Goal: Transaction & Acquisition: Purchase product/service

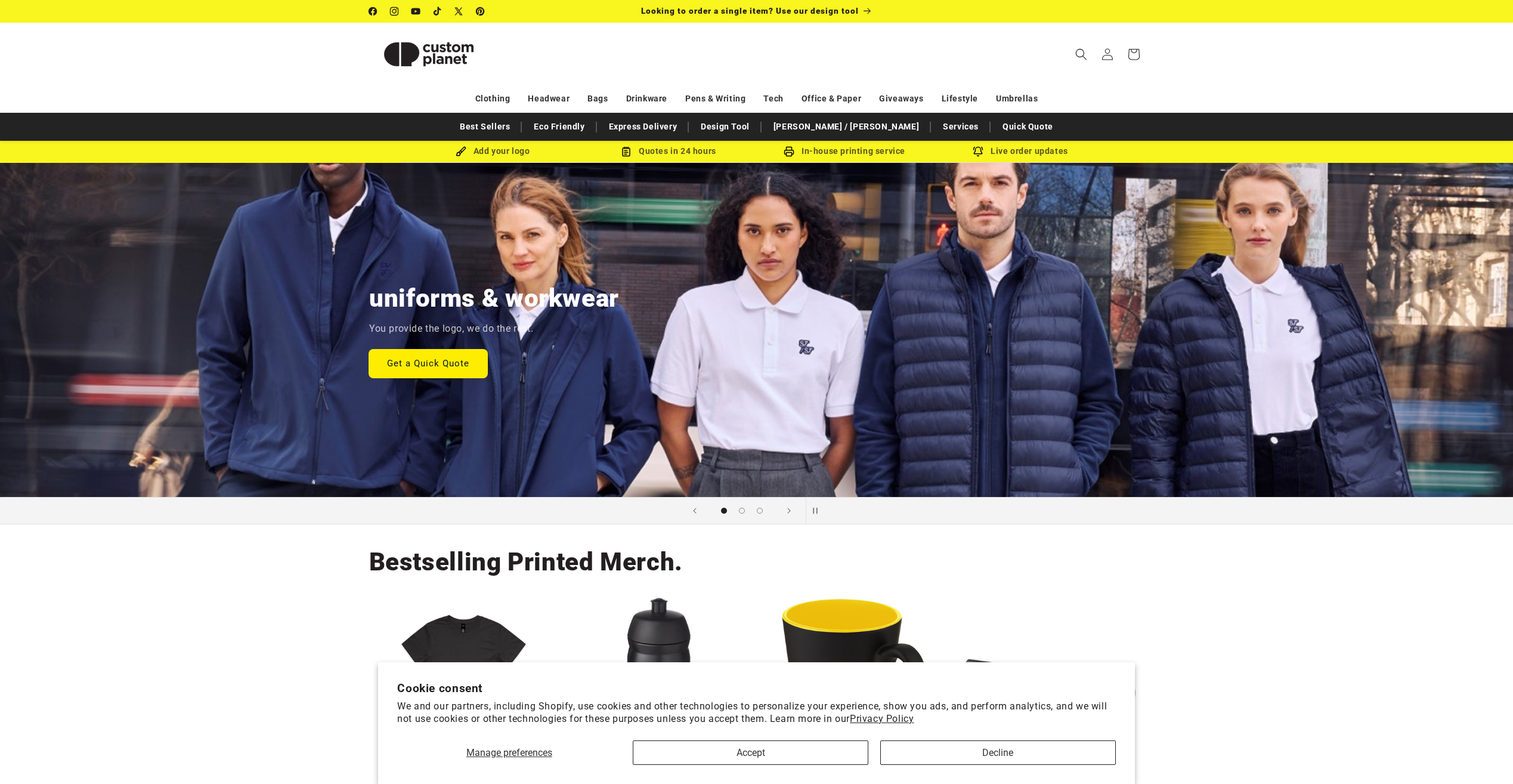
click at [456, 358] on link "Get a Quick Quote" at bounding box center [429, 363] width 118 height 28
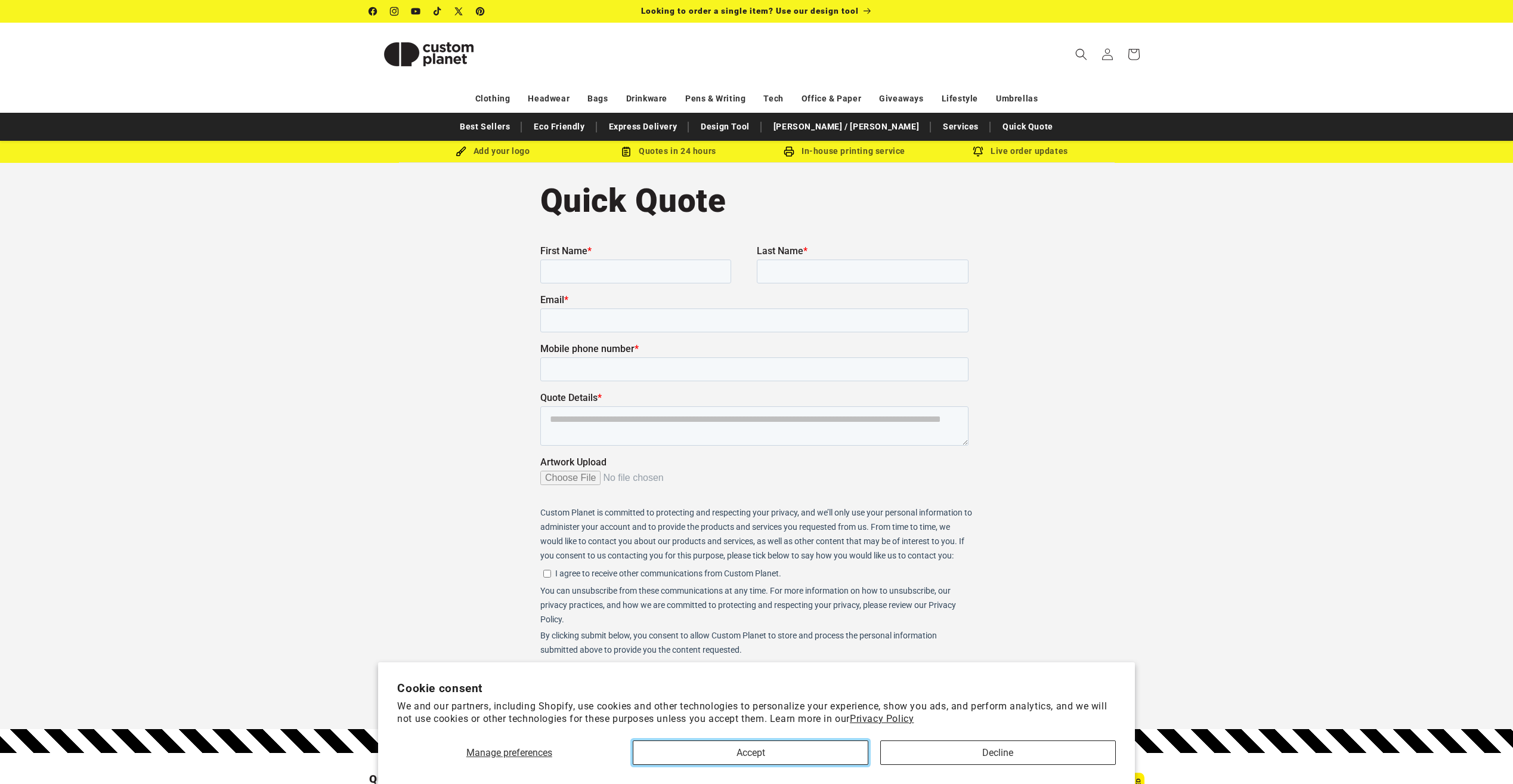
click at [778, 753] on button "Accept" at bounding box center [750, 753] width 236 height 25
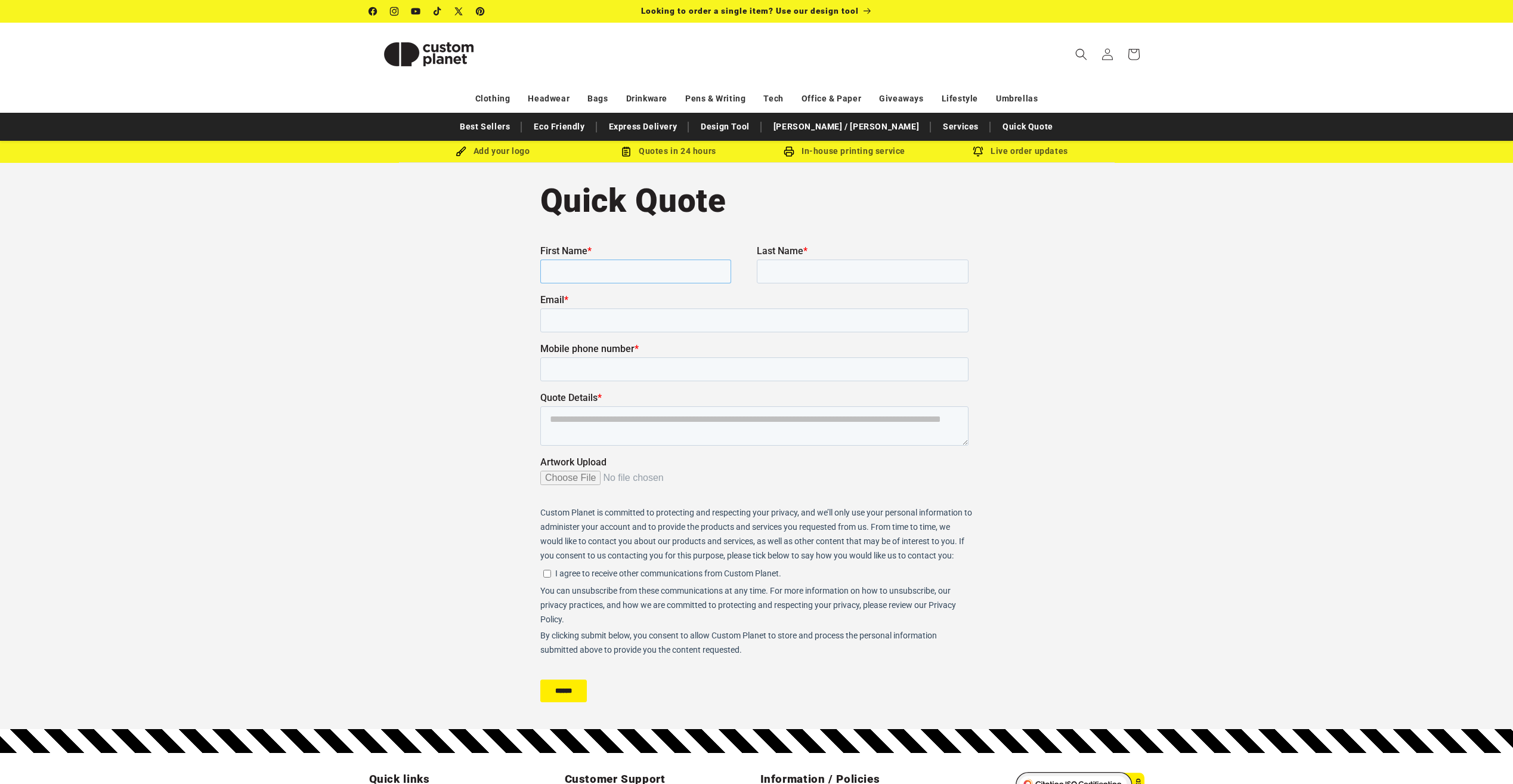
click at [634, 270] on input "First Name *" at bounding box center [635, 270] width 190 height 24
type input "*******"
type input "*"
type input "*****"
type input "**********"
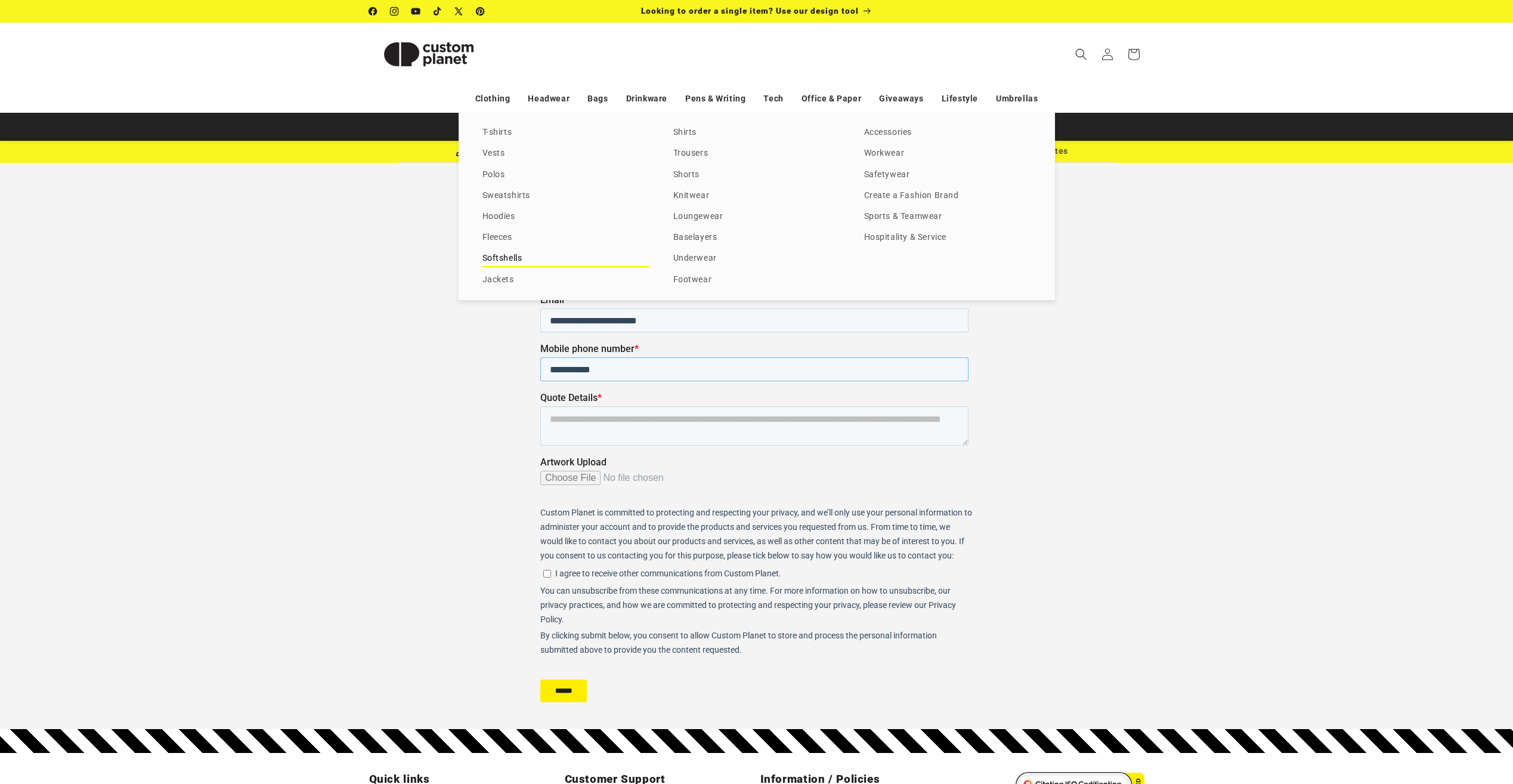
type input "**********"
click at [507, 254] on link "Softshells" at bounding box center [566, 259] width 167 height 16
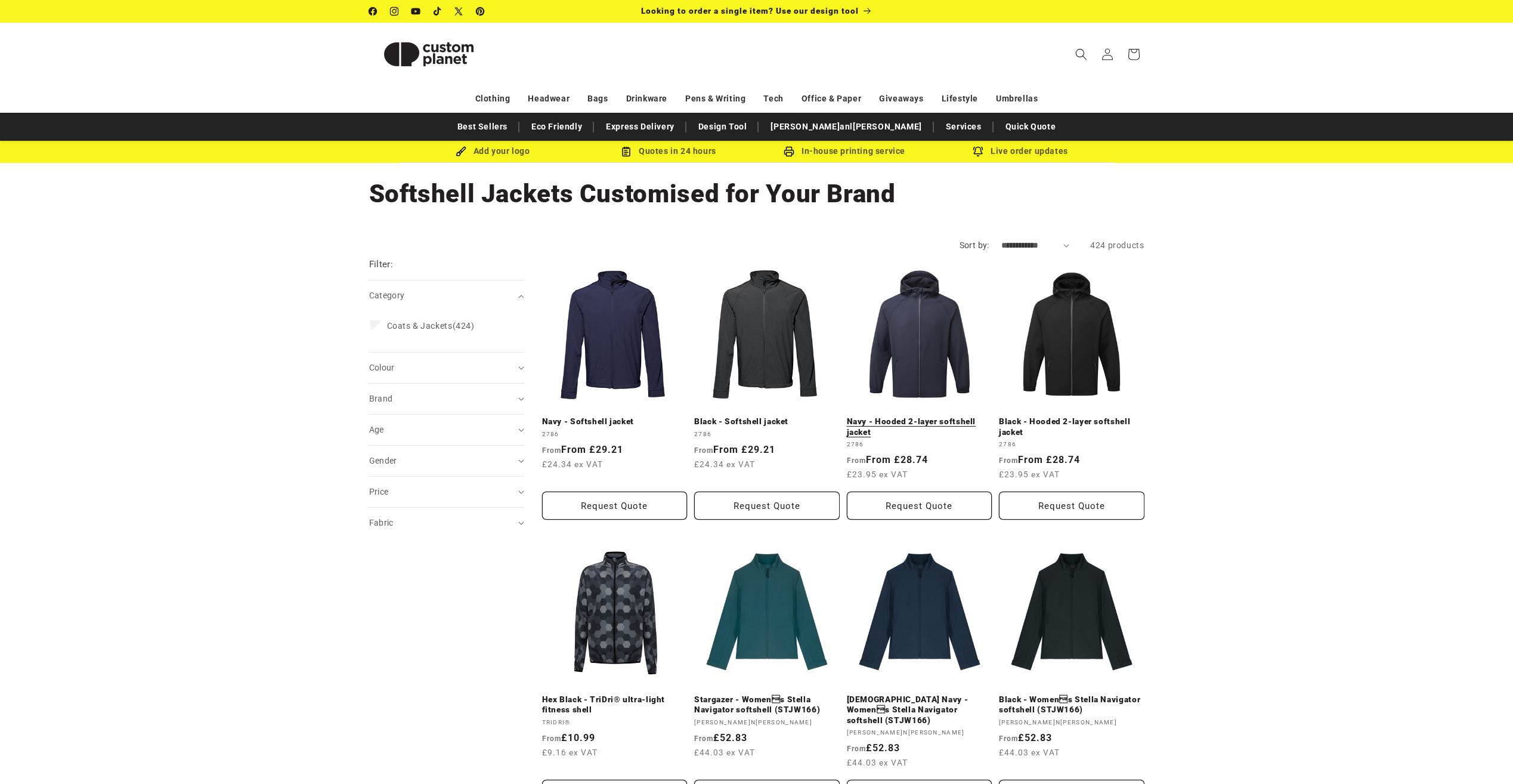
click at [929, 416] on link "Navy - Hooded 2-layer softshell jacket" at bounding box center [919, 426] width 145 height 21
click at [437, 321] on span "Coats & Jackets" at bounding box center [420, 326] width 66 height 10
click at [415, 392] on div "Colour (0)" at bounding box center [442, 397] width 145 height 12
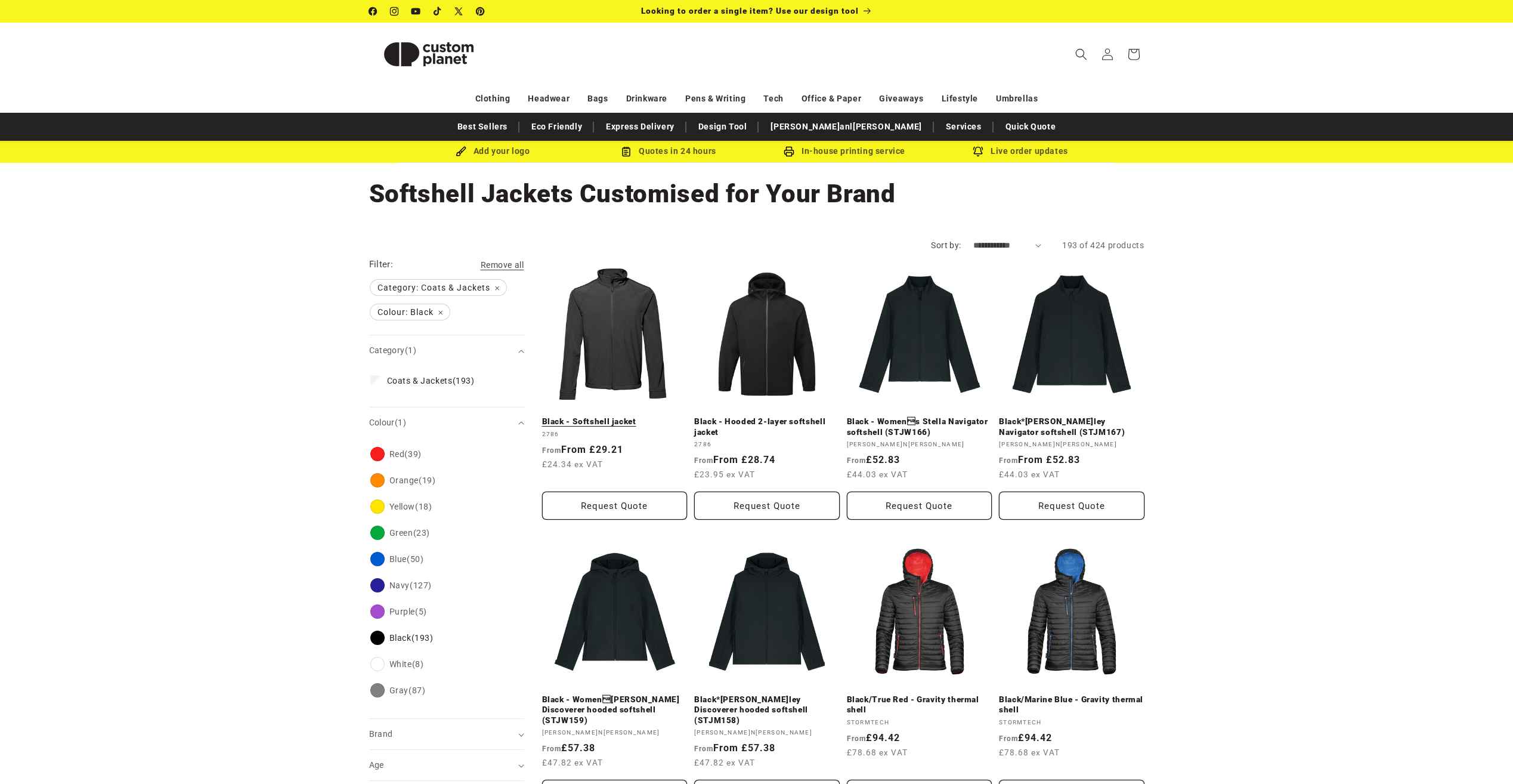
click at [612, 416] on link "Black - Softshell jacket" at bounding box center [614, 421] width 145 height 11
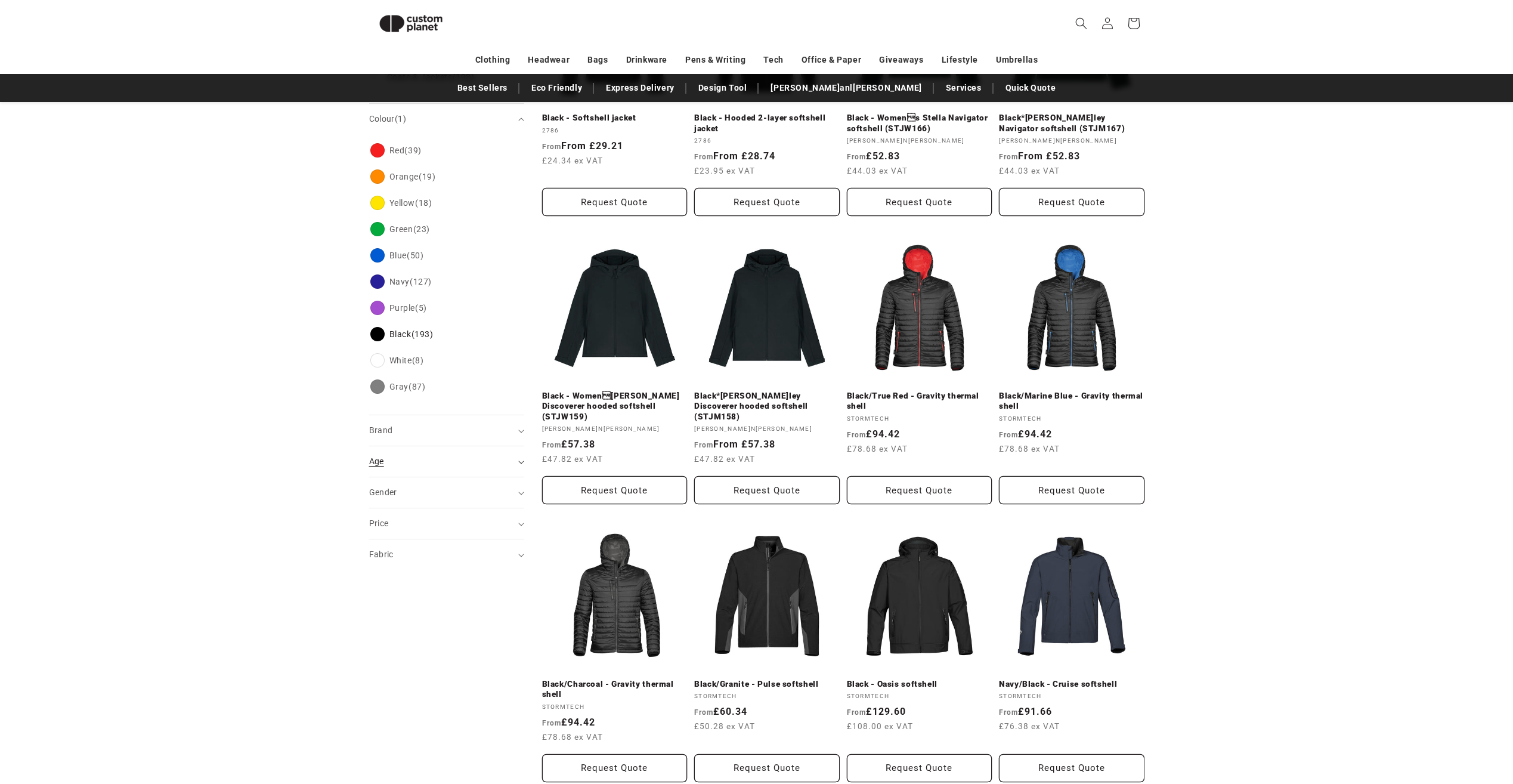
scroll to position [281, 0]
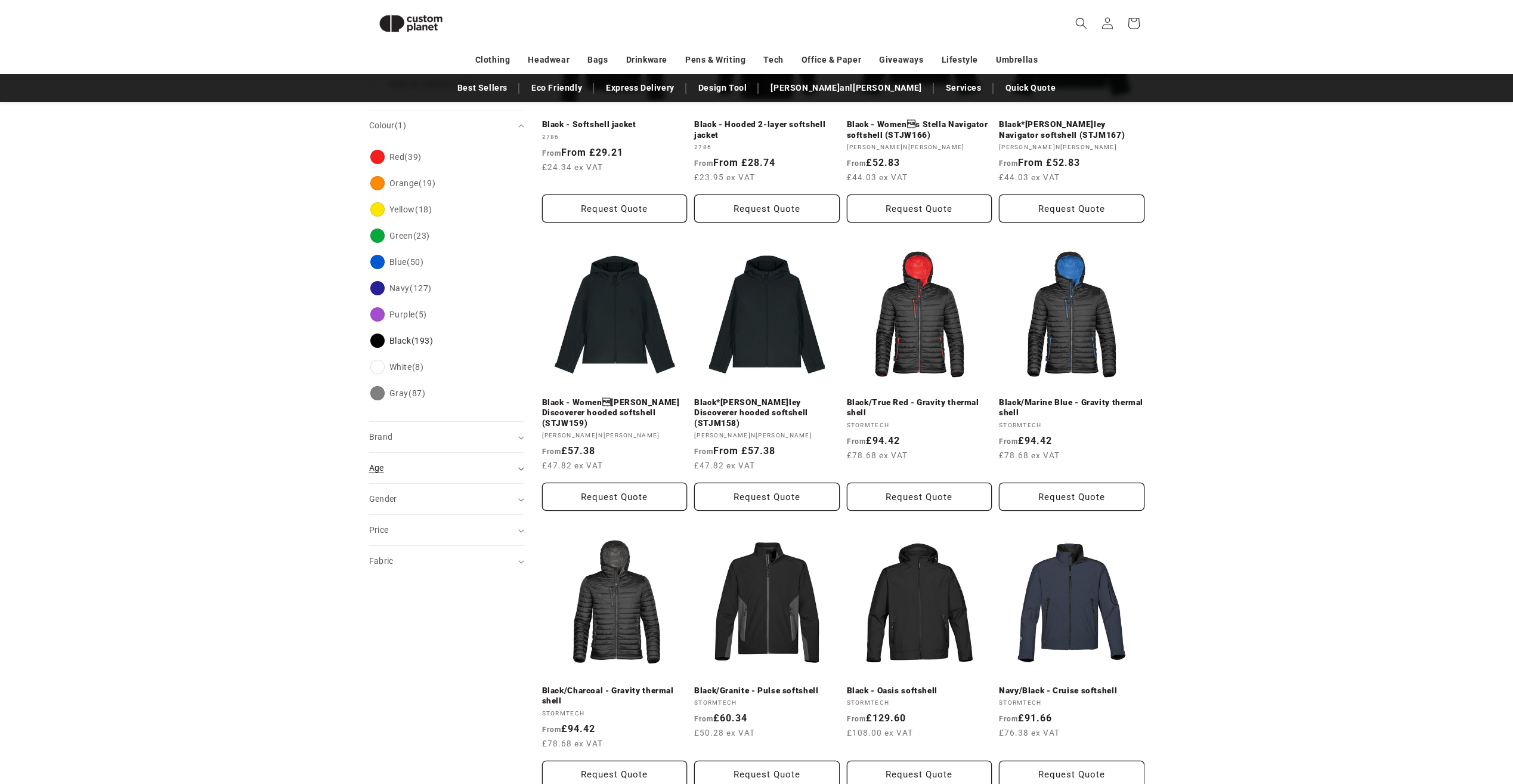
click at [398, 467] on div "Age (0)" at bounding box center [442, 467] width 145 height 12
click at [400, 496] on span "Adult" at bounding box center [397, 498] width 21 height 10
click at [415, 563] on div "Gender (0)" at bounding box center [442, 562] width 145 height 12
click at [415, 662] on span "Unisex (15)" at bounding box center [408, 663] width 44 height 11
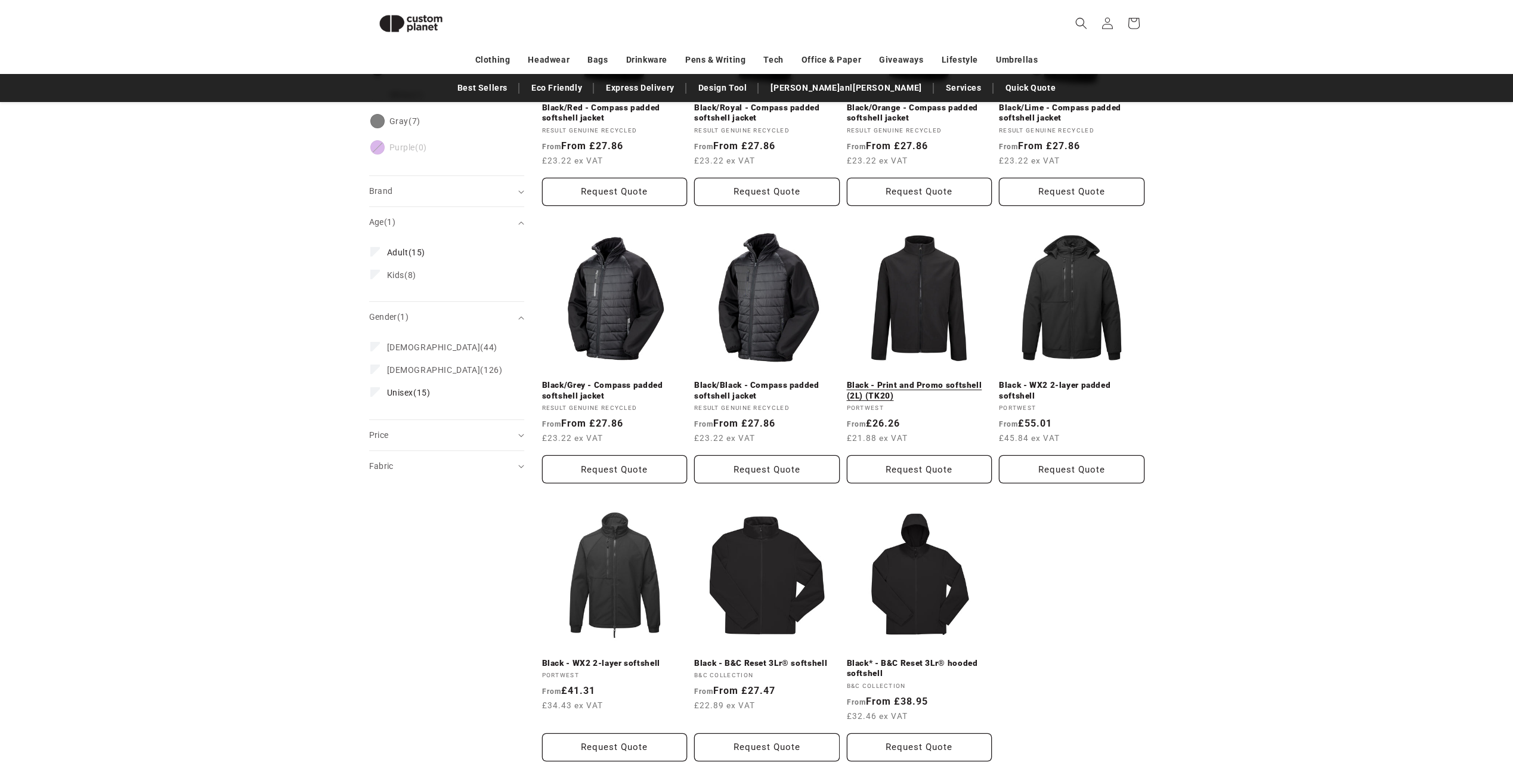
scroll to position [520, 0]
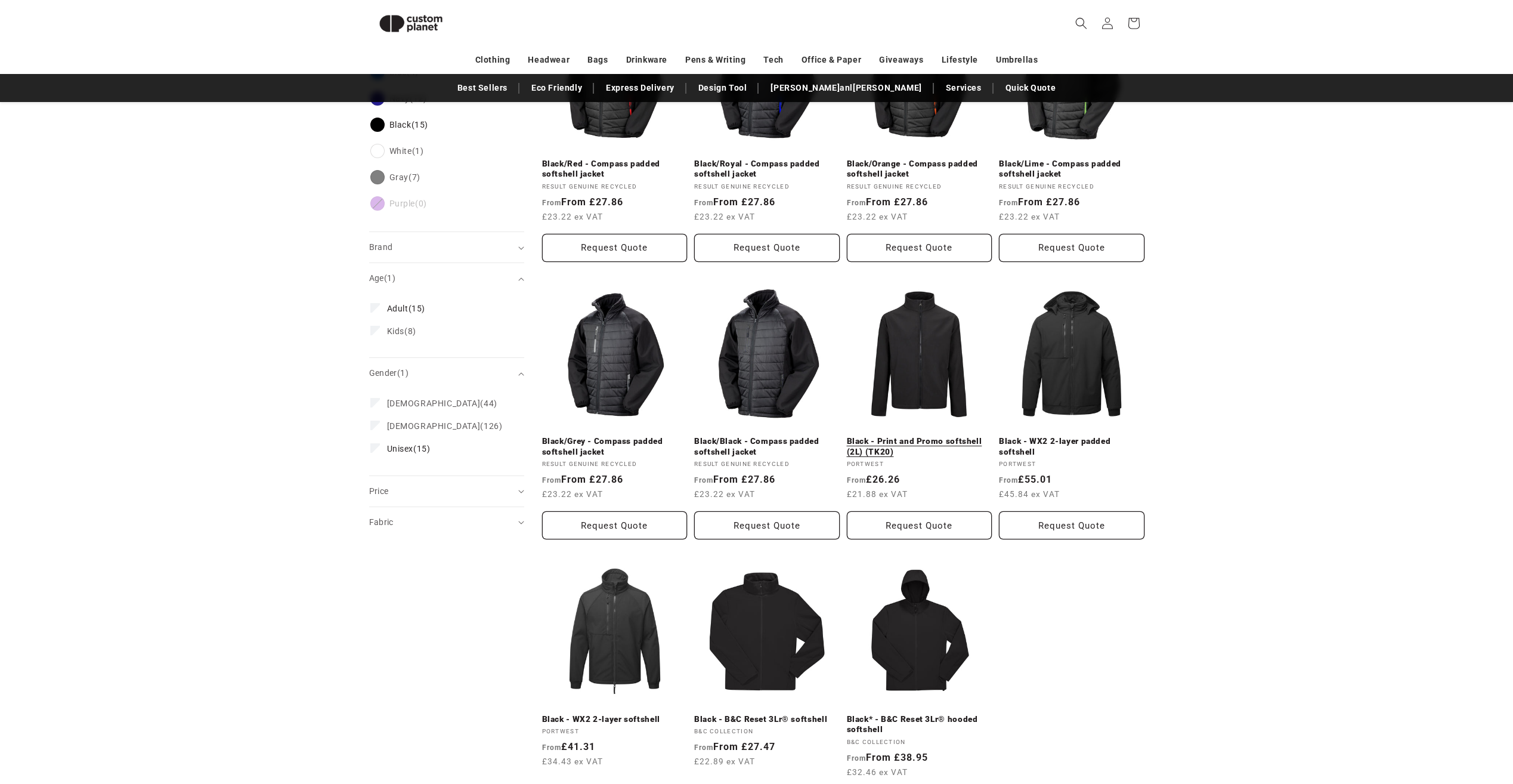
click at [914, 436] on link "Black - Print and Promo softshell (2L) (TK20)" at bounding box center [919, 446] width 145 height 21
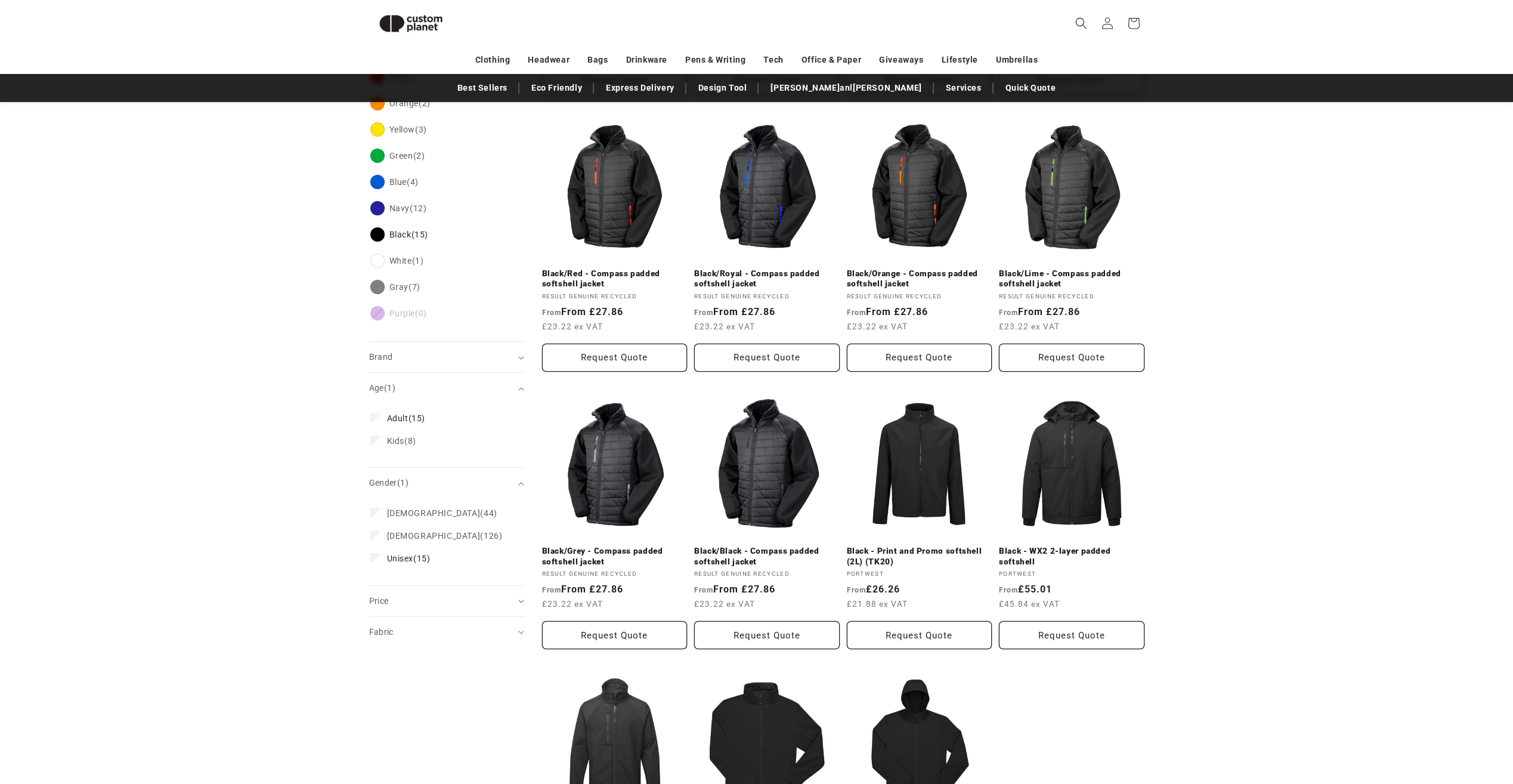
scroll to position [281, 0]
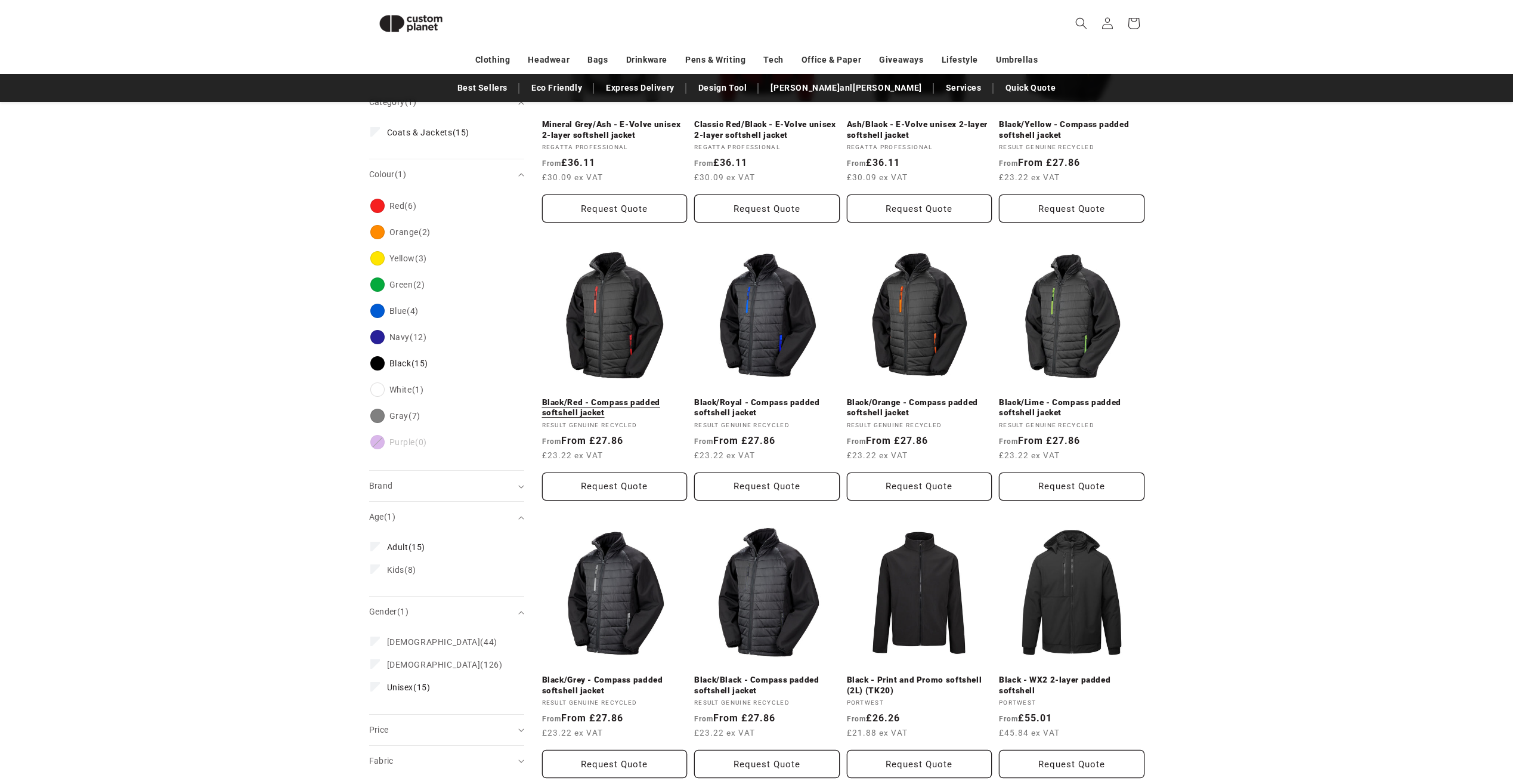
click at [631, 397] on link "Black/Red - Compass padded softshell jacket" at bounding box center [614, 407] width 145 height 21
click at [637, 397] on link "Black/Red - Compass padded softshell jacket" at bounding box center [614, 407] width 145 height 21
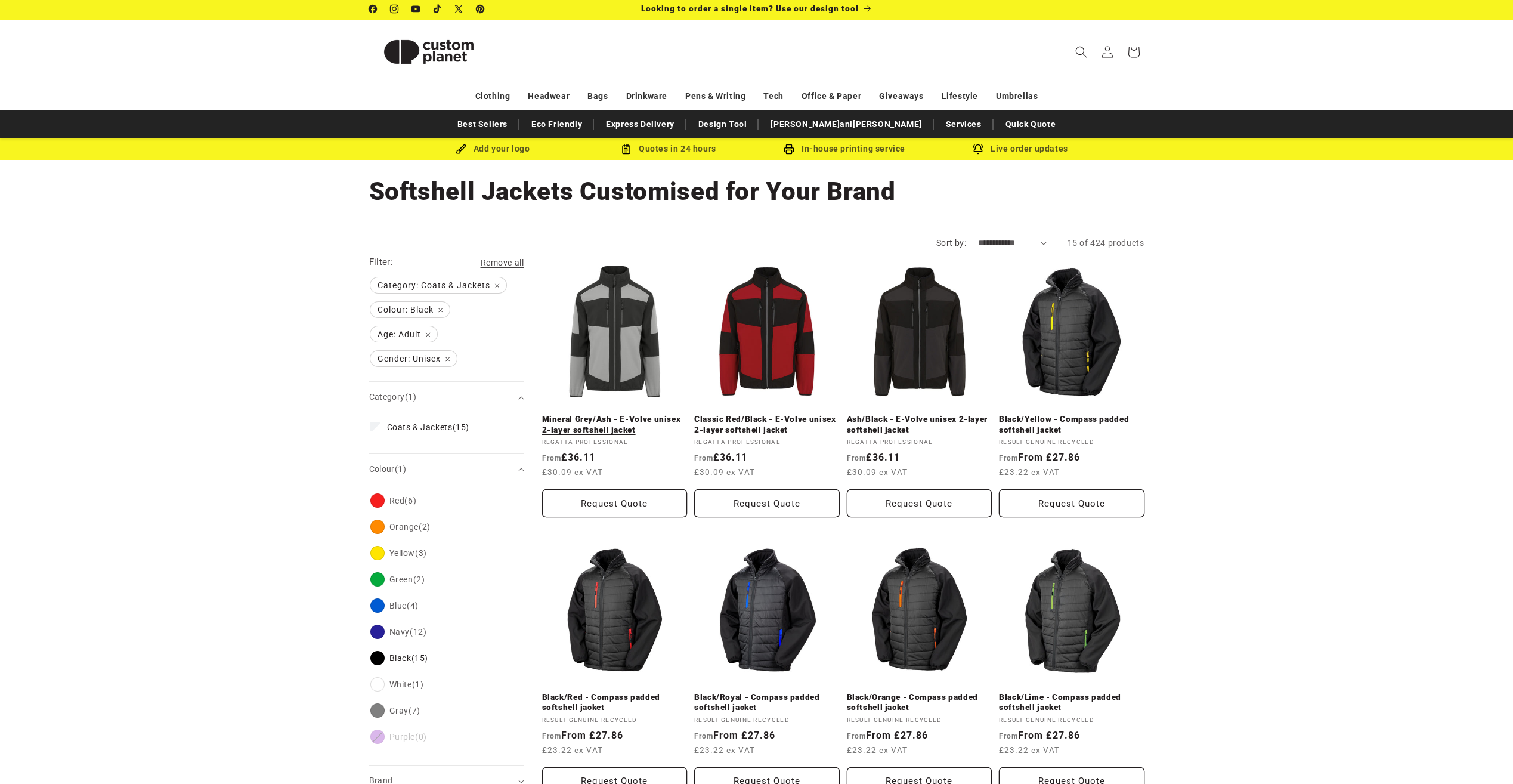
scroll to position [0, 0]
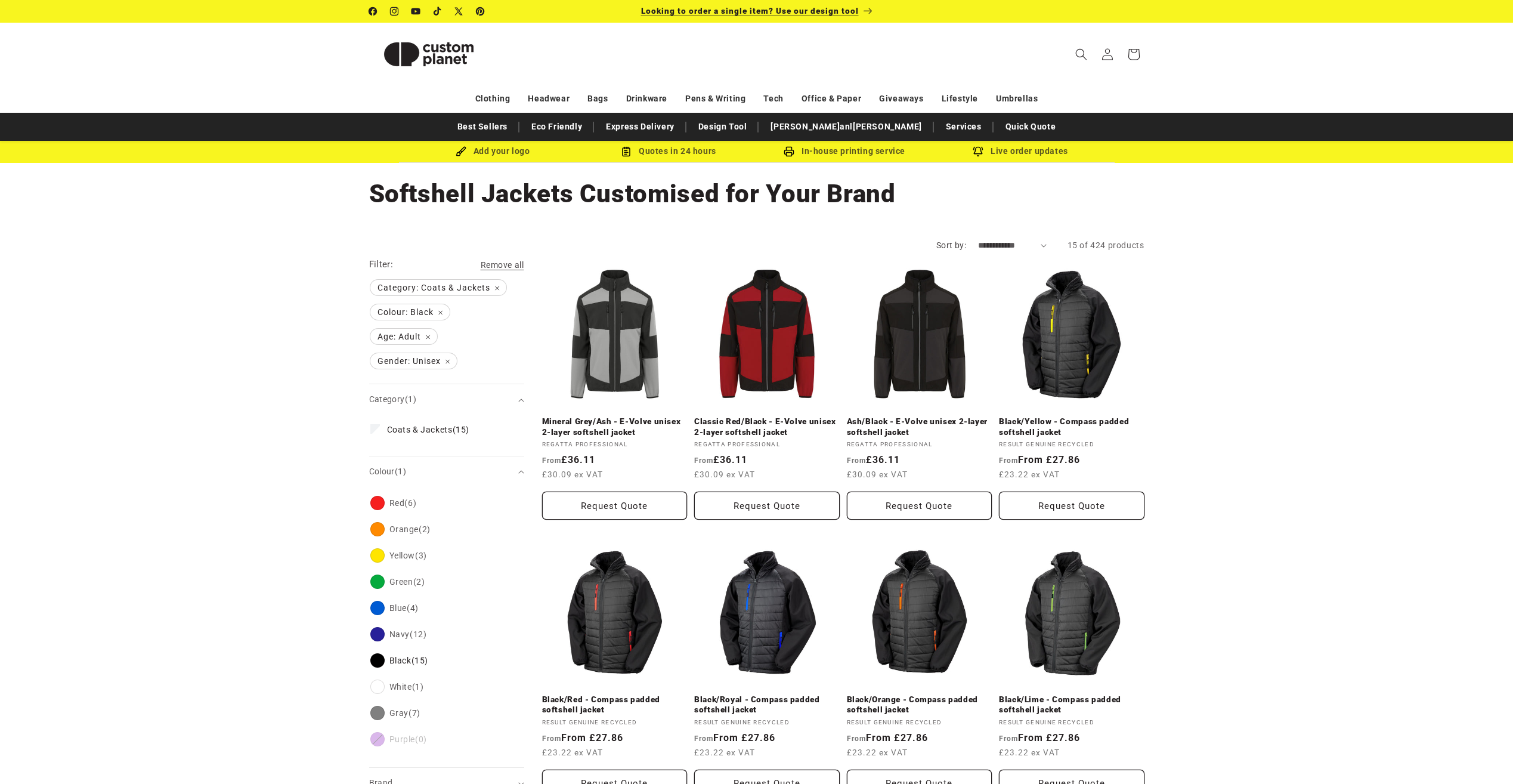
click at [846, 12] on span "Looking to order a single item? Use our design tool" at bounding box center [750, 11] width 218 height 10
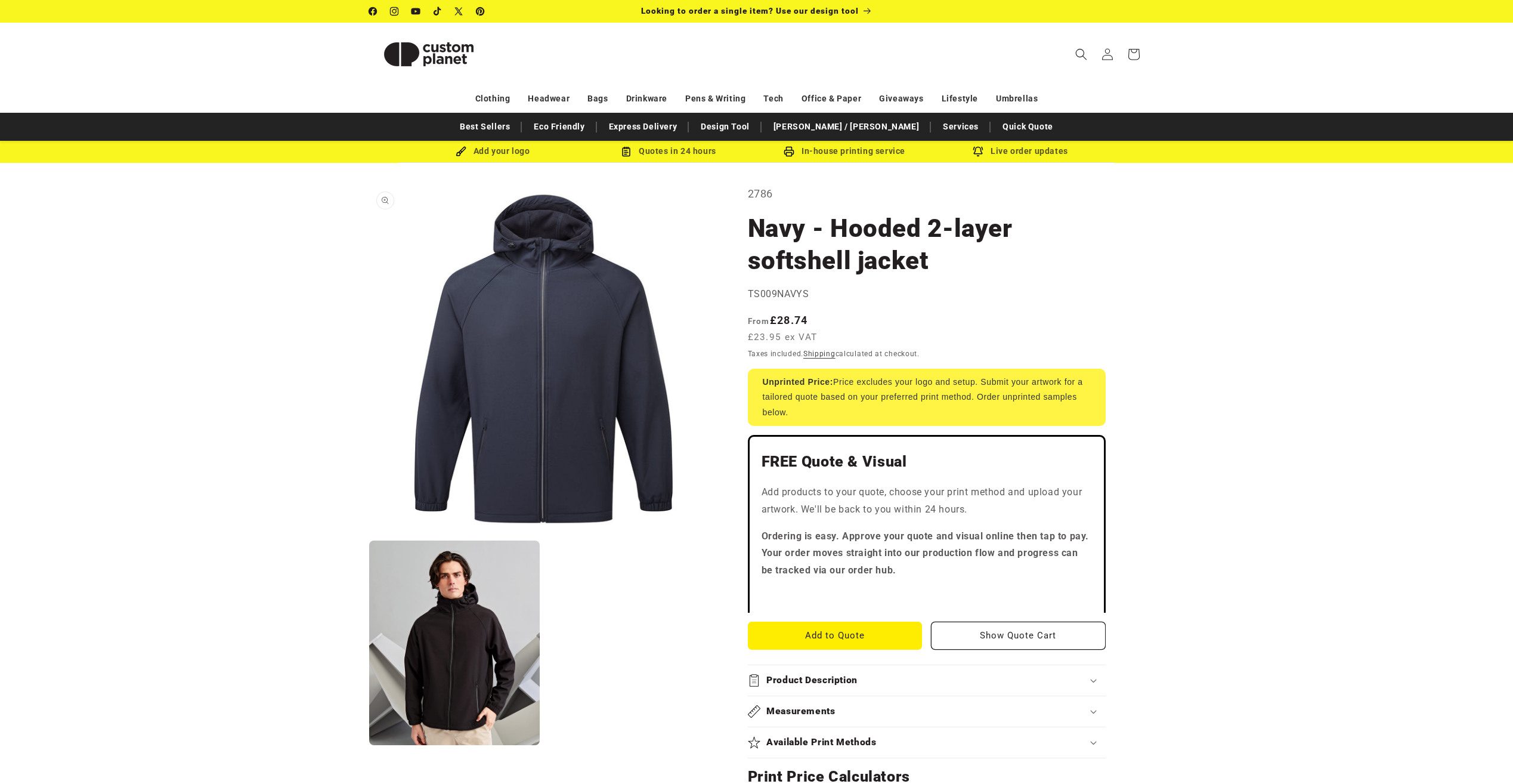
click at [369, 533] on button "Open media 1 in modal" at bounding box center [369, 533] width 0 height 0
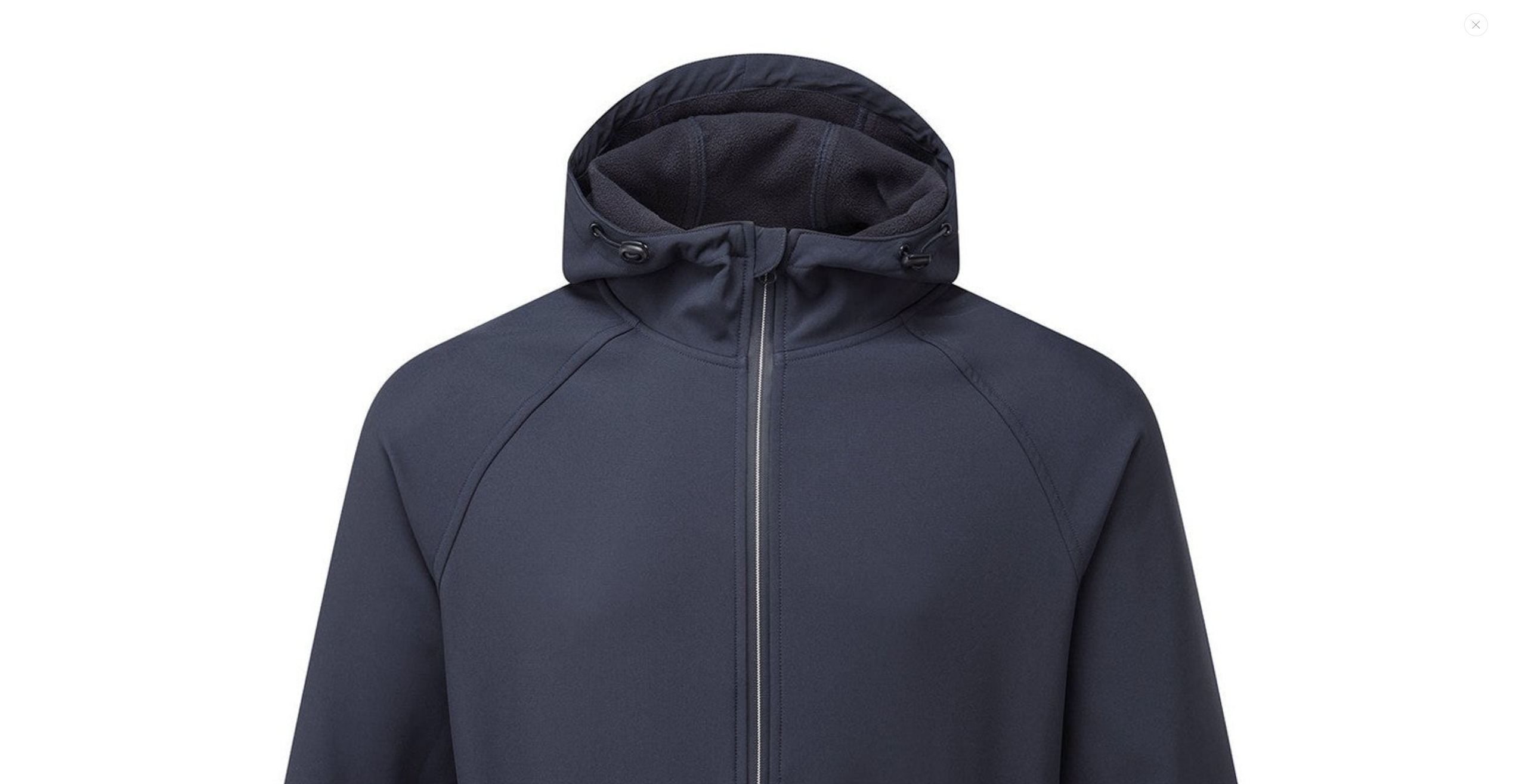
scroll to position [12, 0]
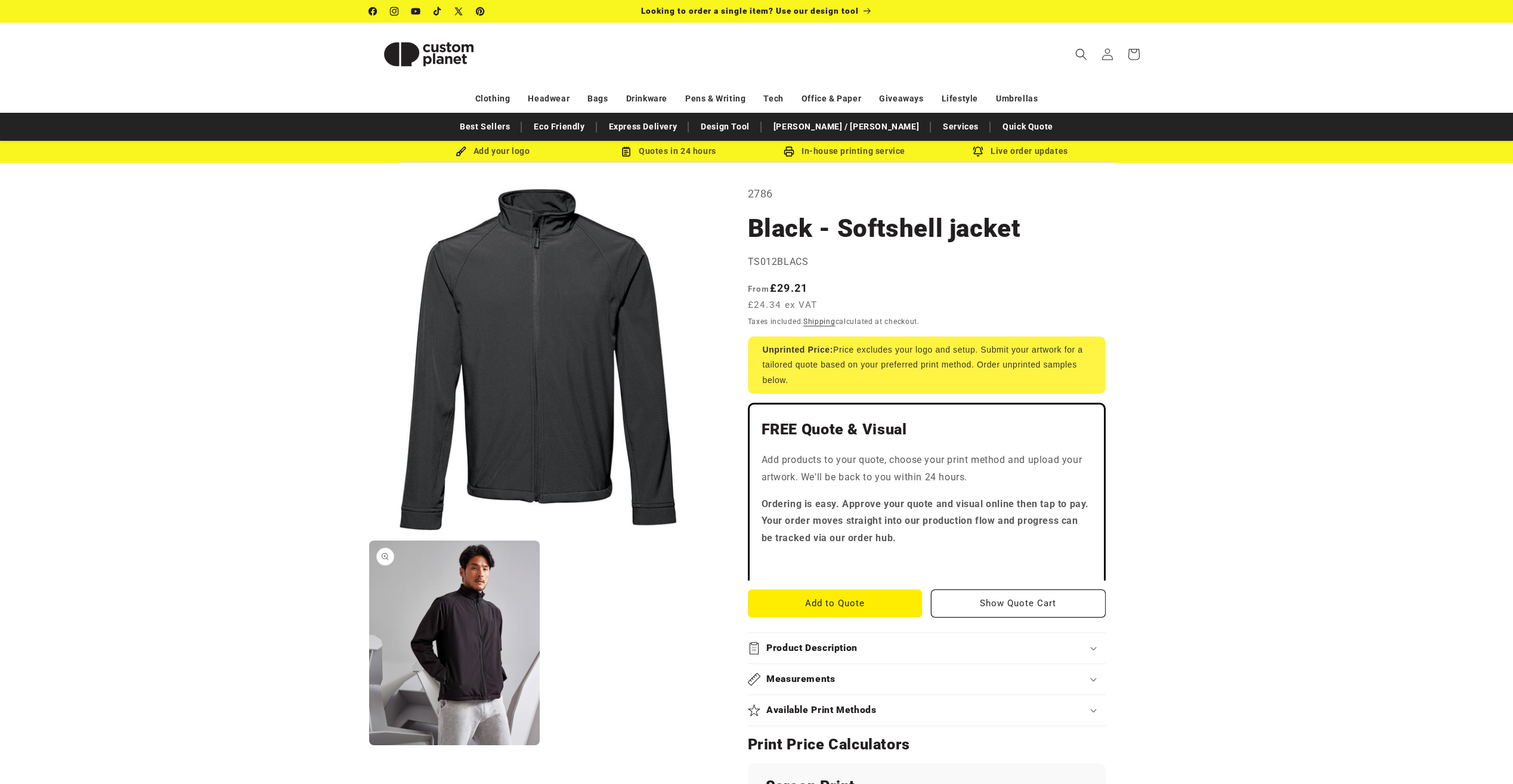
click at [369, 745] on button "Open media 2 in modal" at bounding box center [369, 745] width 0 height 0
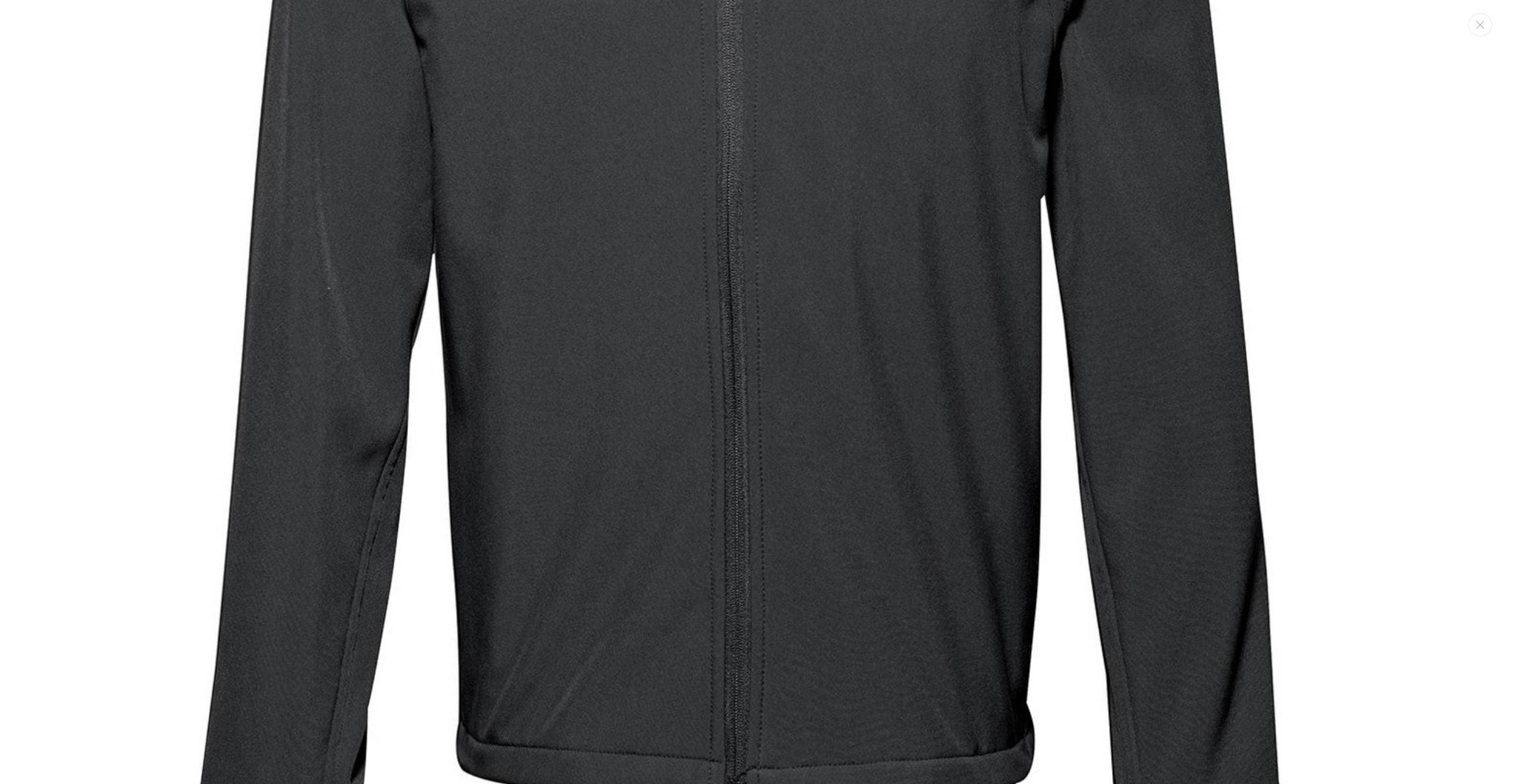
scroll to position [448, 0]
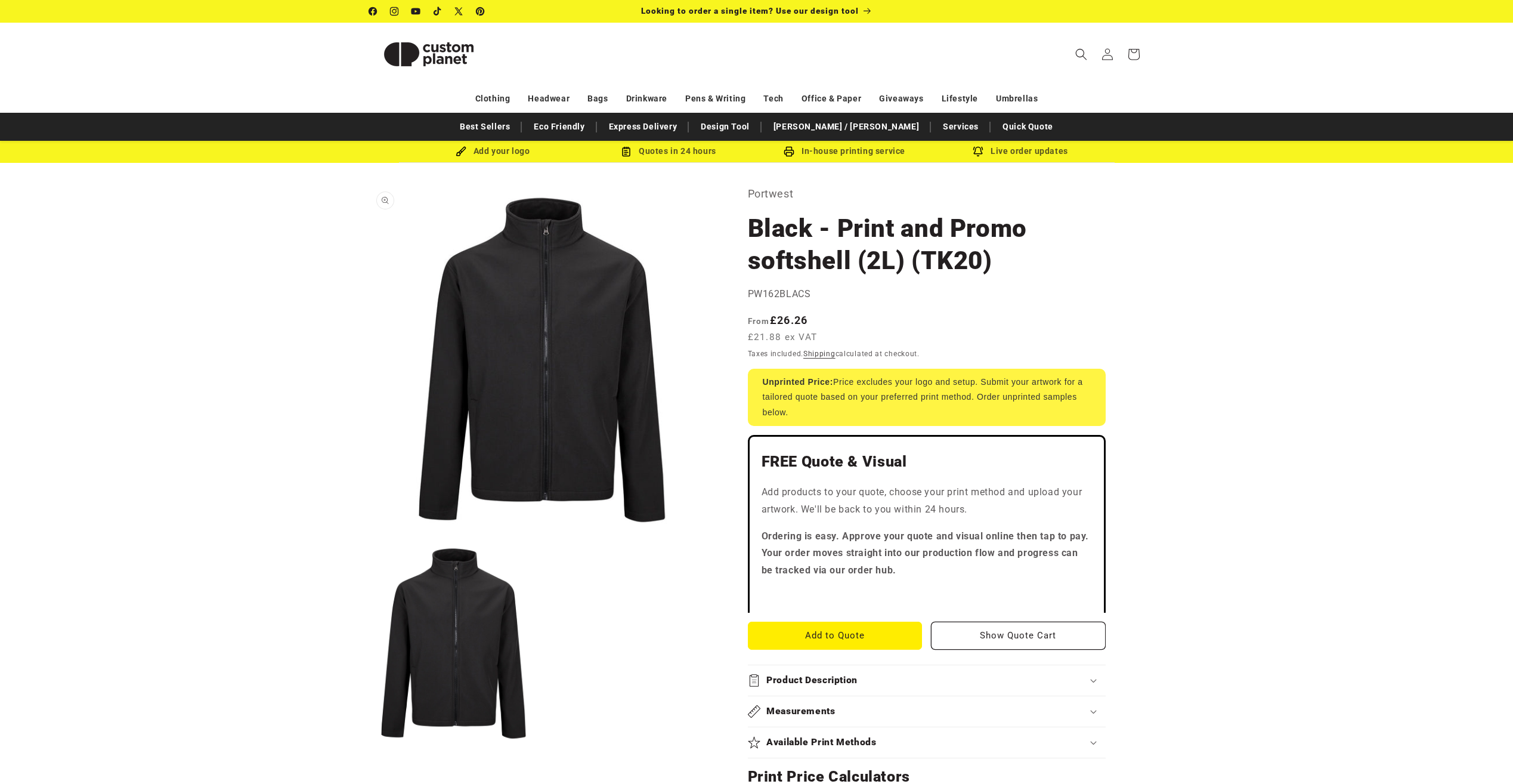
click at [369, 533] on button "Open media 1 in modal" at bounding box center [369, 533] width 0 height 0
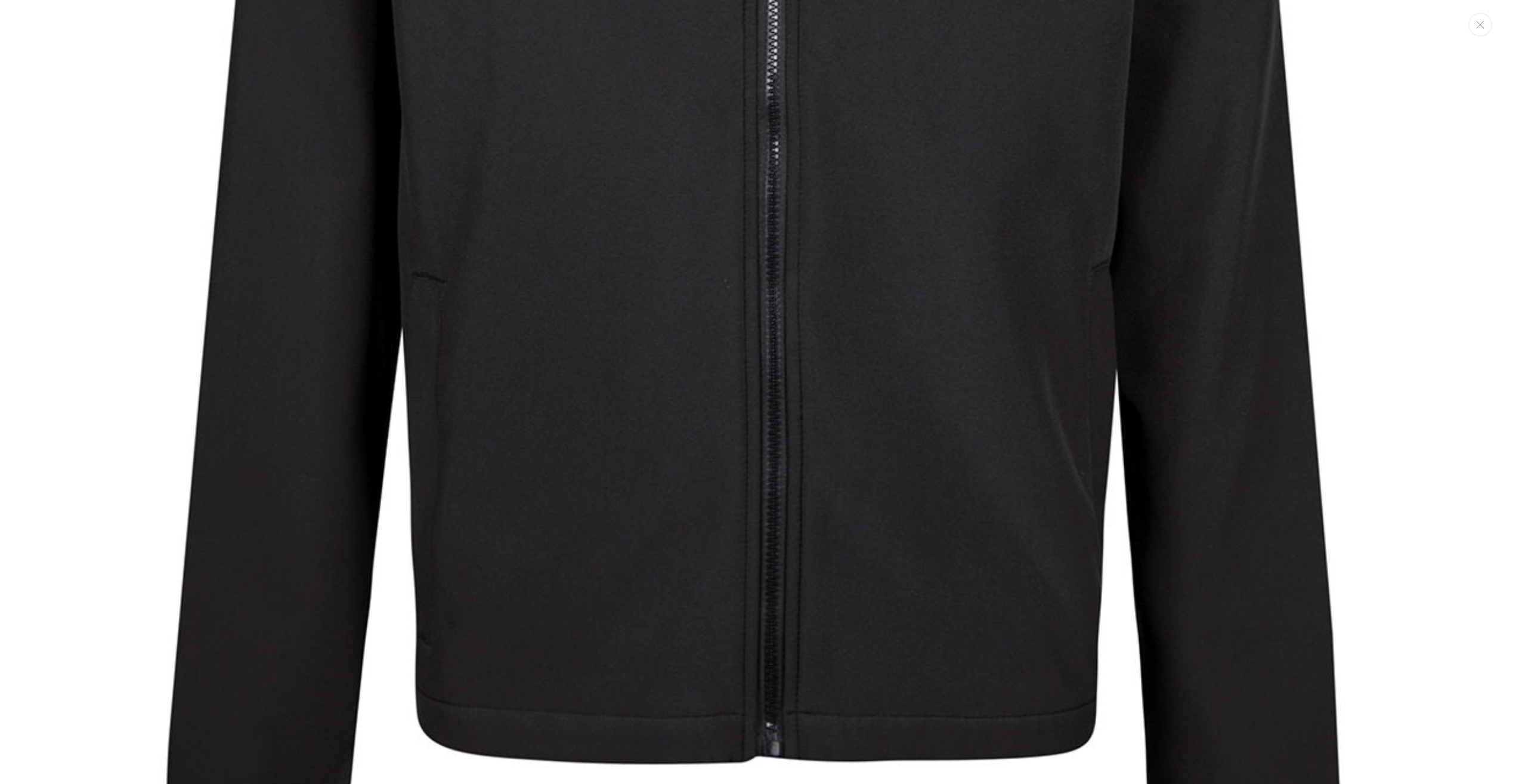
scroll to position [2047, 0]
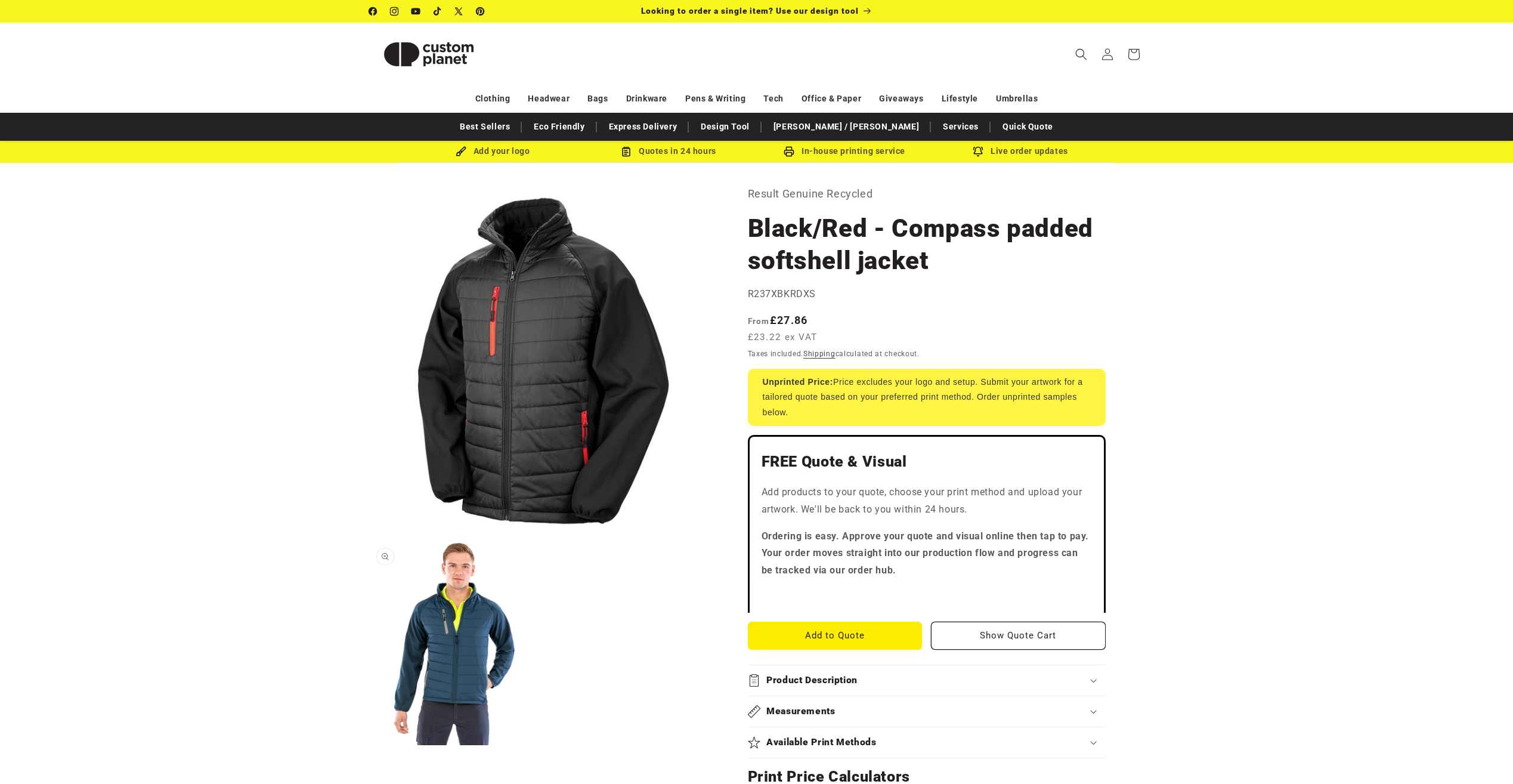
click at [369, 745] on button "Open media 2 in modal" at bounding box center [369, 745] width 0 height 0
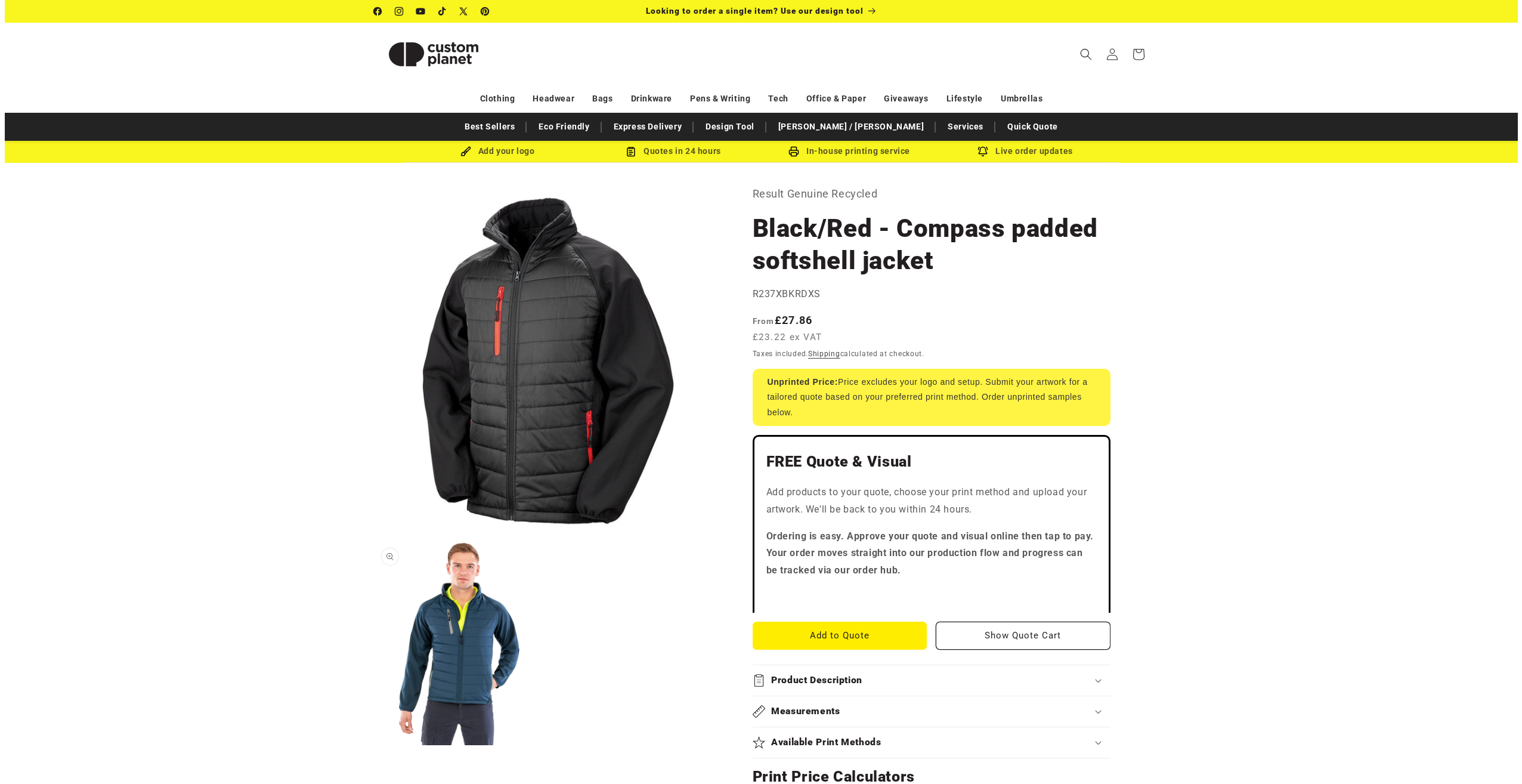
scroll to position [1403, 0]
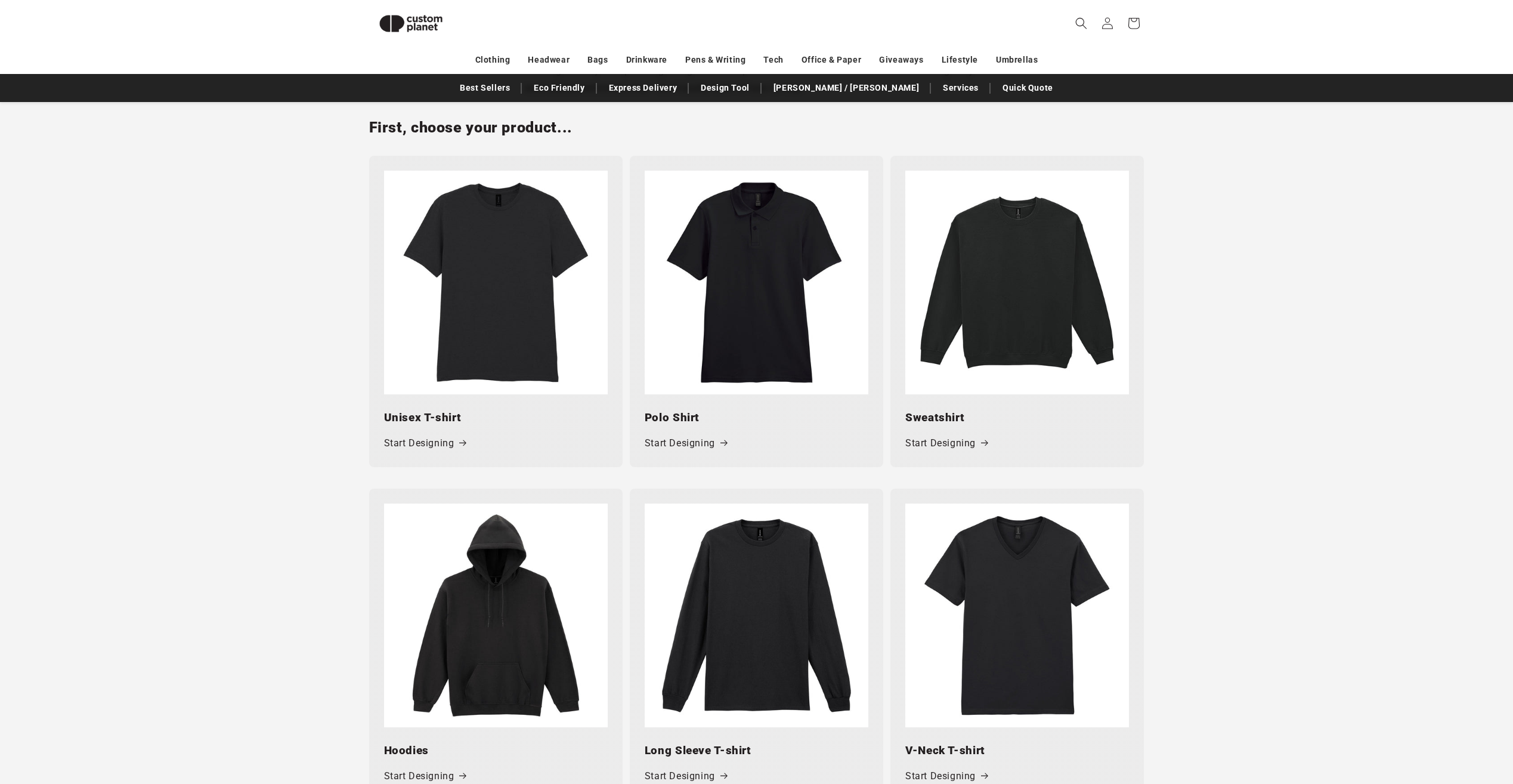
scroll to position [461, 0]
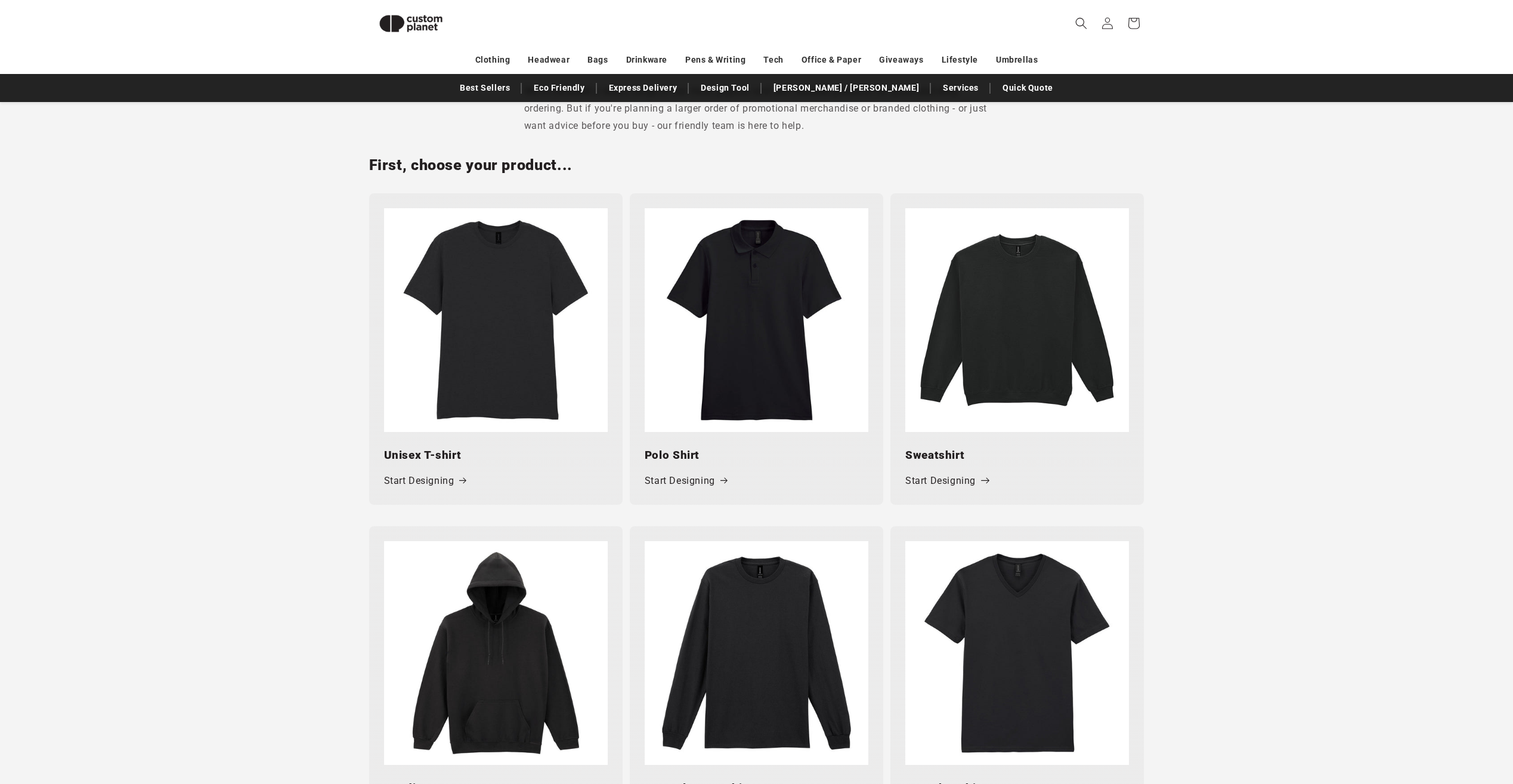
click at [956, 477] on link "Start Designing" at bounding box center [947, 480] width 82 height 17
